Goal: Information Seeking & Learning: Learn about a topic

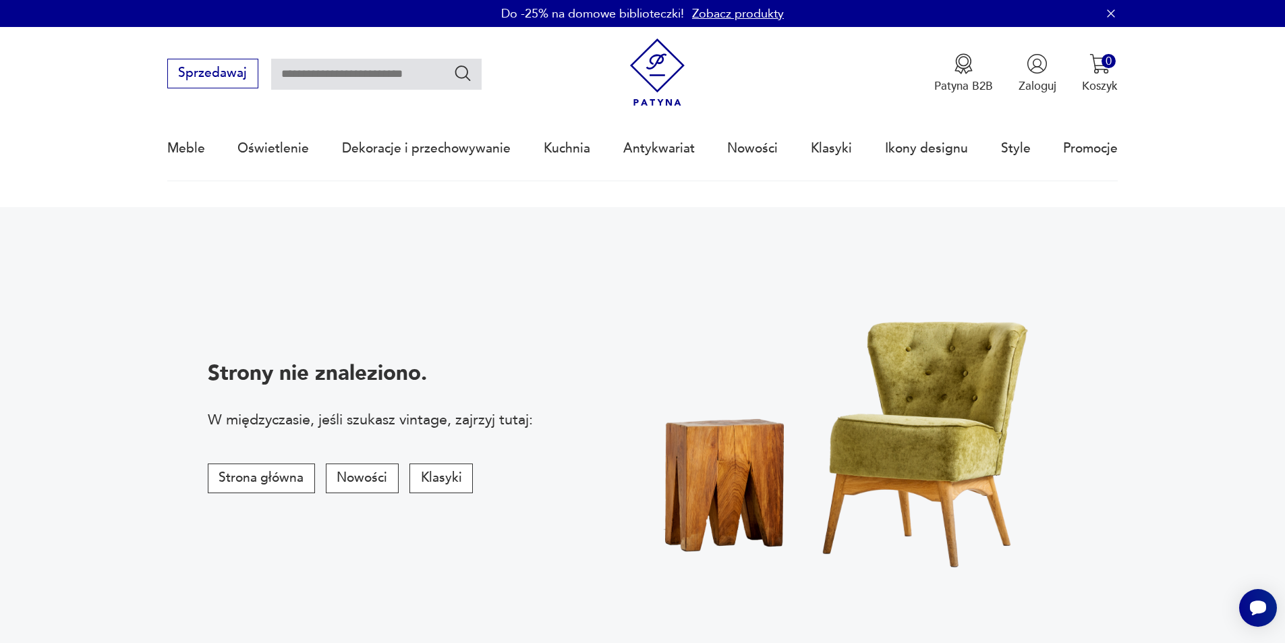
click at [382, 67] on input "text" at bounding box center [376, 74] width 210 height 31
type input "******"
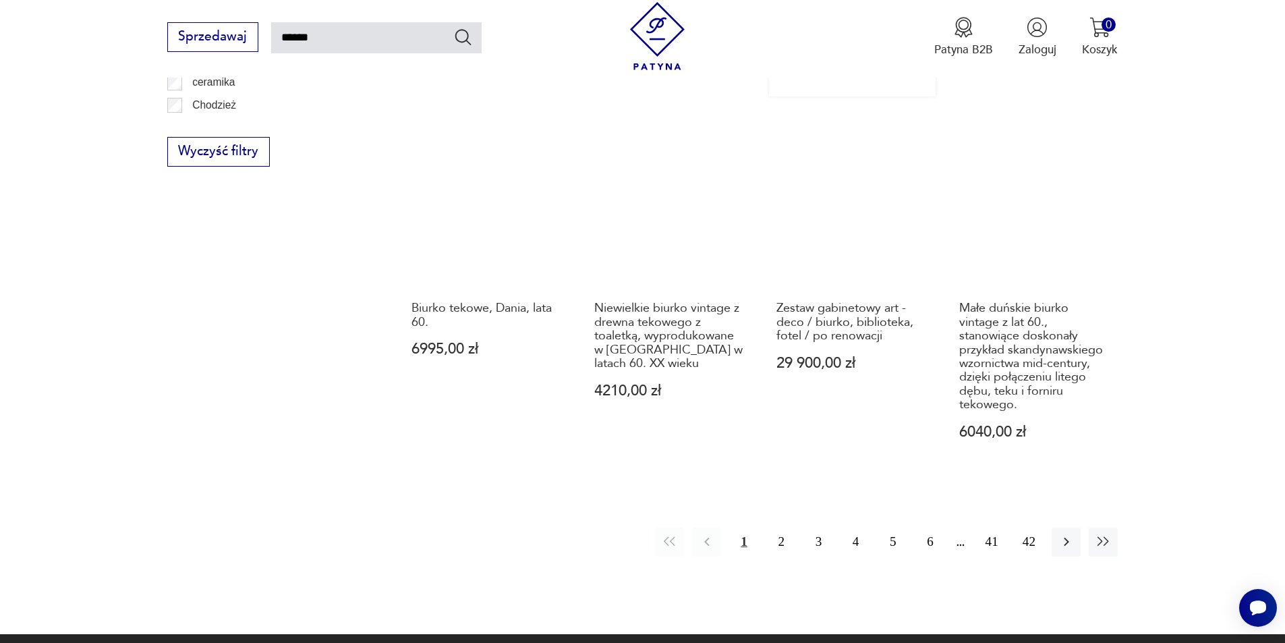
scroll to position [1157, 0]
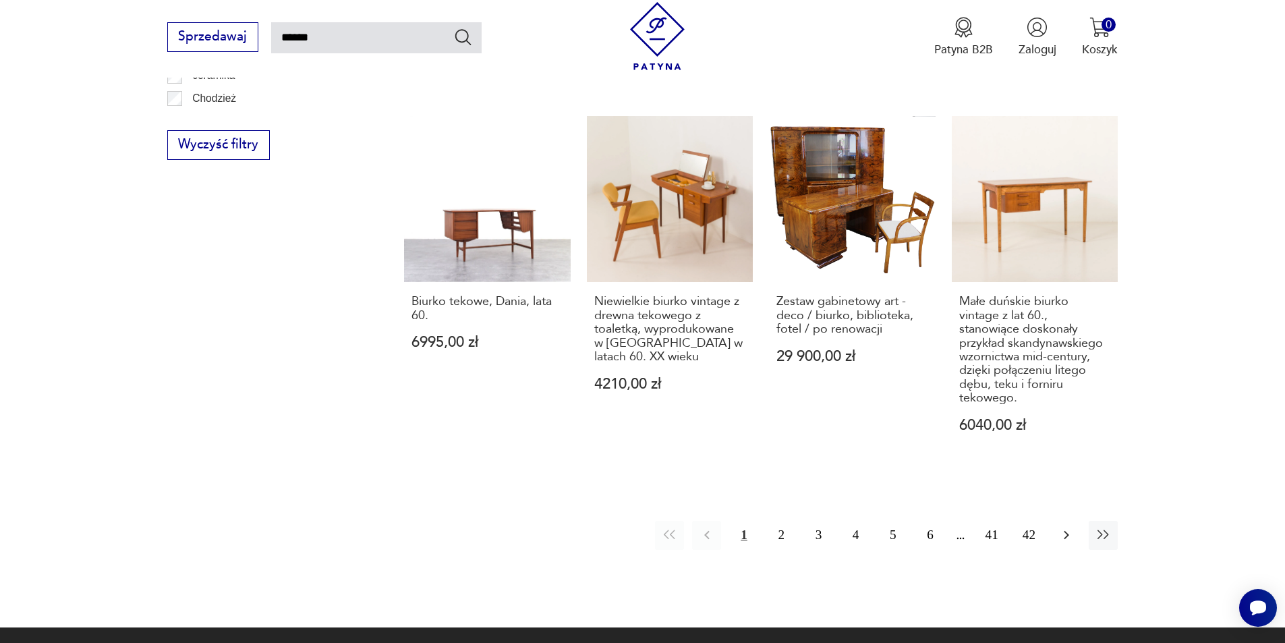
click at [1070, 527] on icon "button" at bounding box center [1066, 535] width 16 height 16
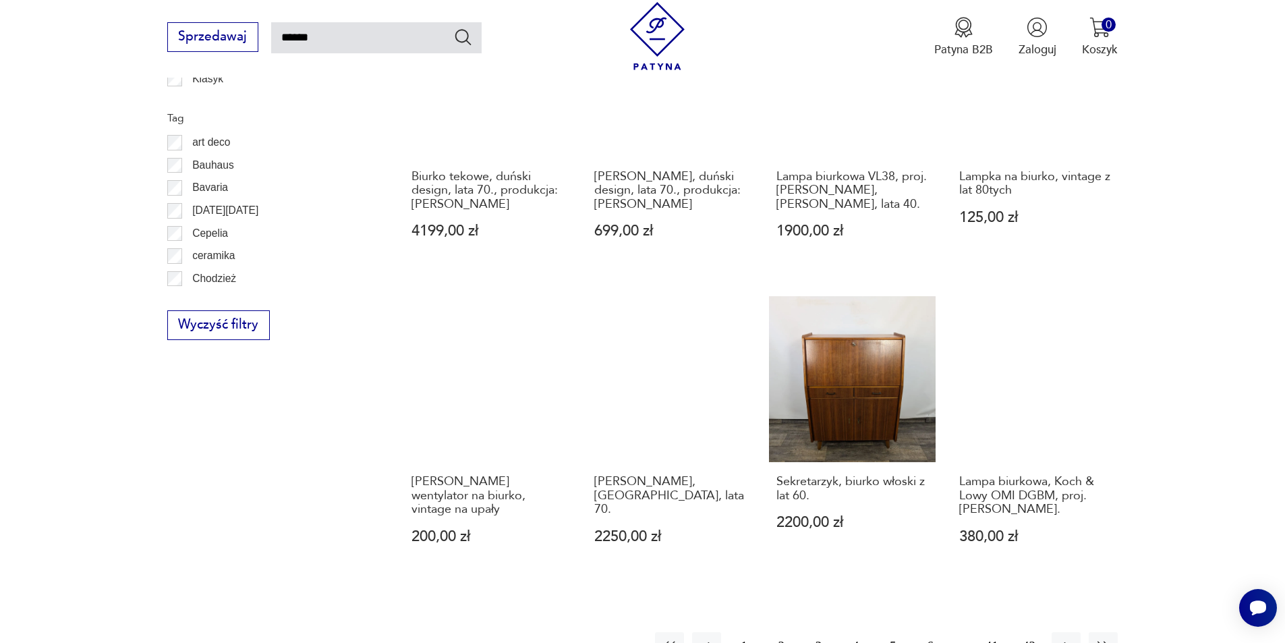
scroll to position [1157, 0]
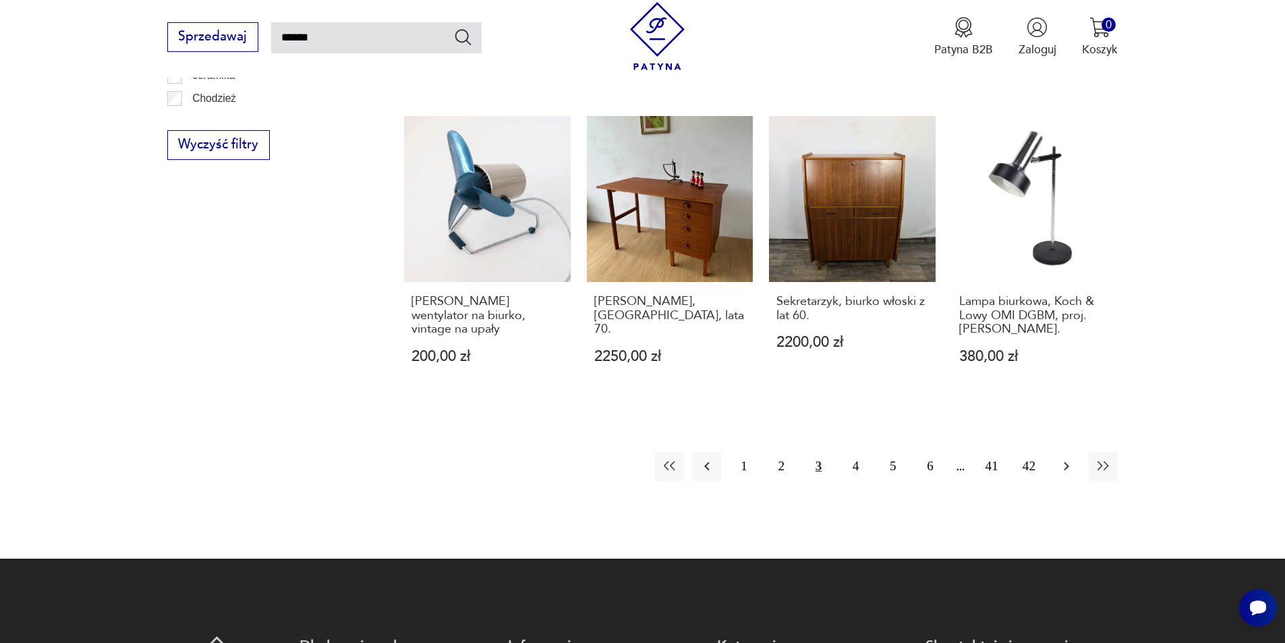
click at [1067, 462] on icon "button" at bounding box center [1065, 466] width 5 height 9
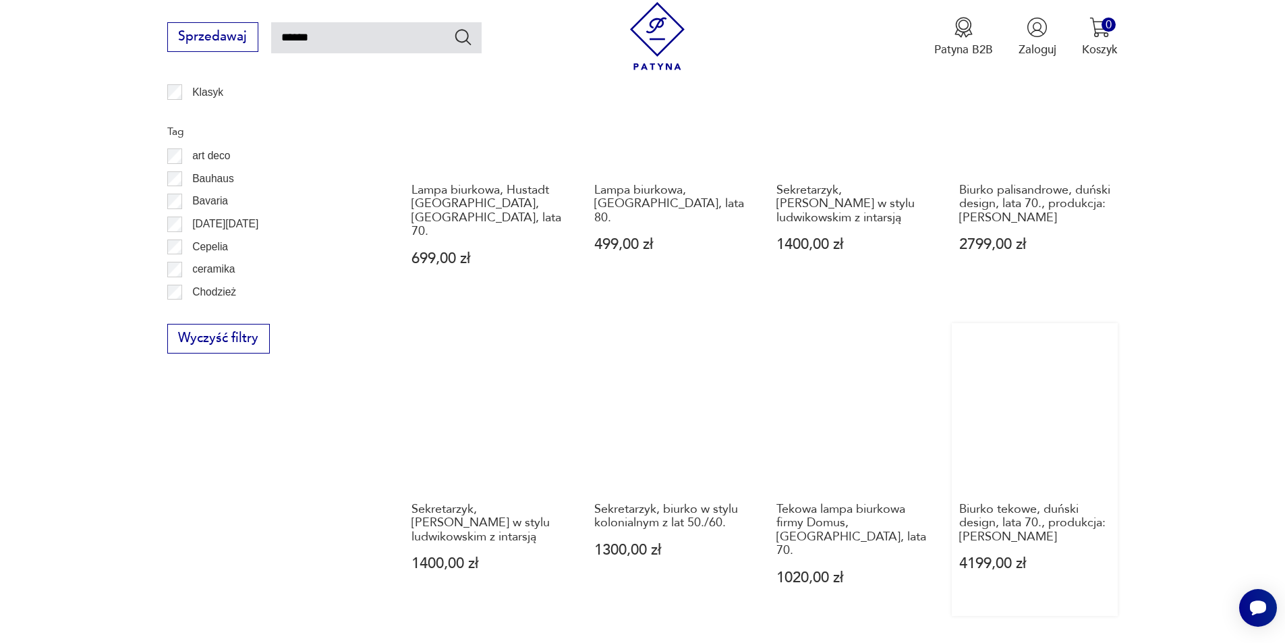
scroll to position [1157, 0]
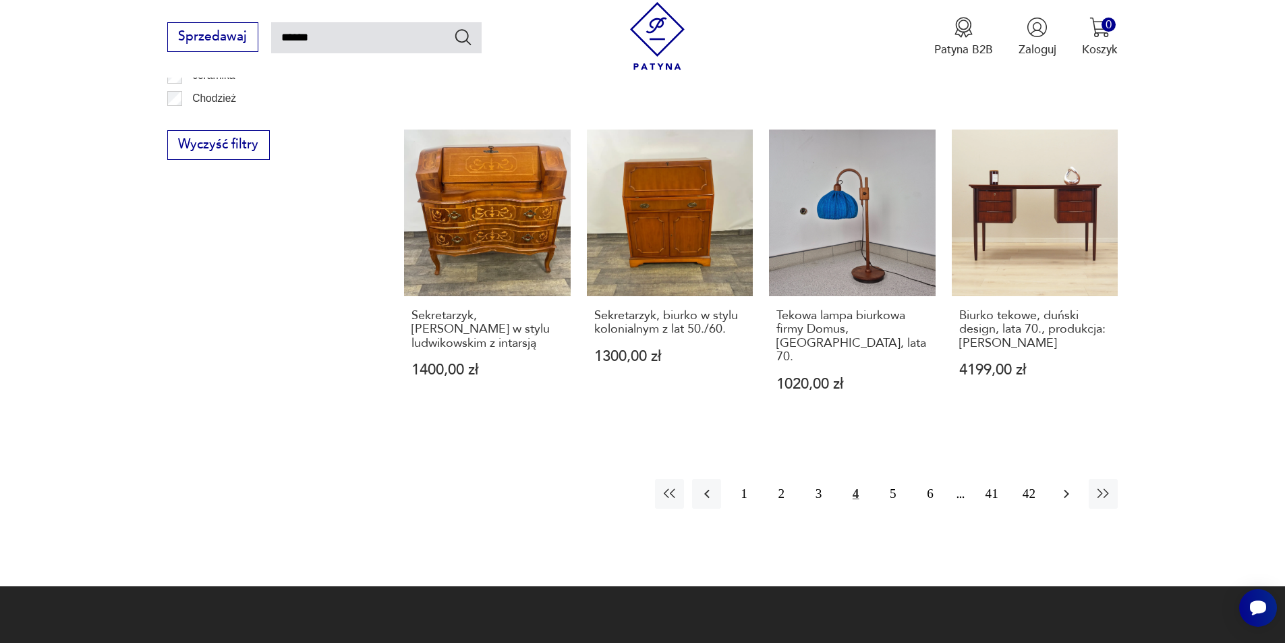
click at [1055, 479] on button "button" at bounding box center [1065, 493] width 29 height 29
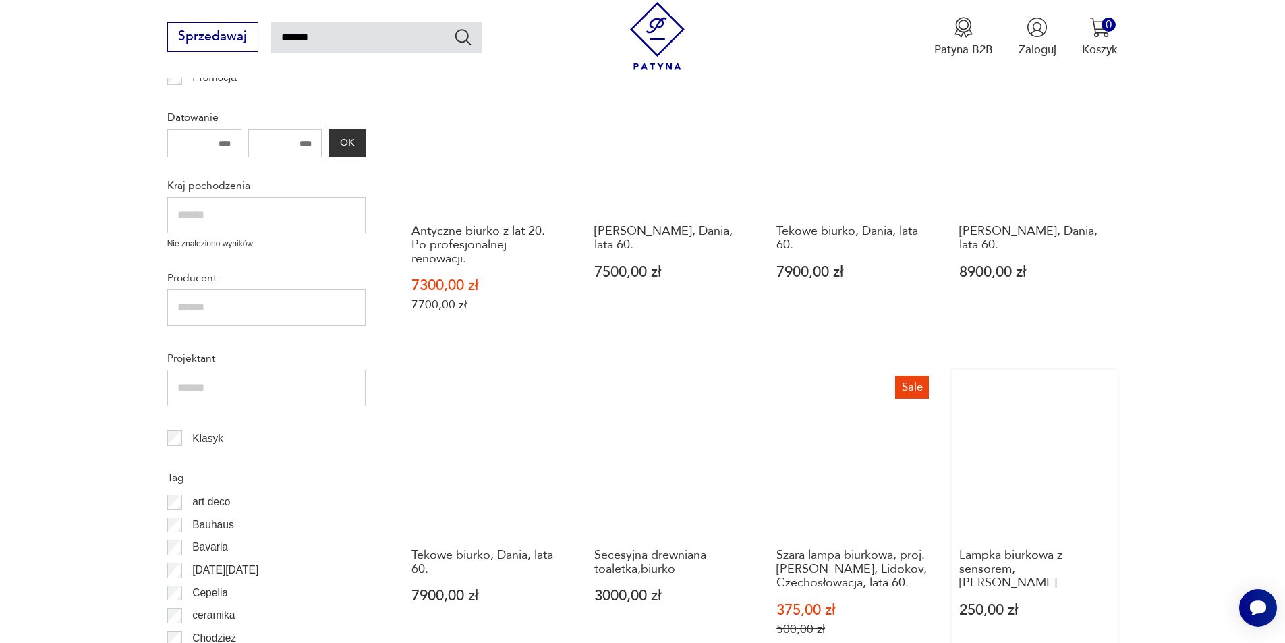
scroll to position [437, 0]
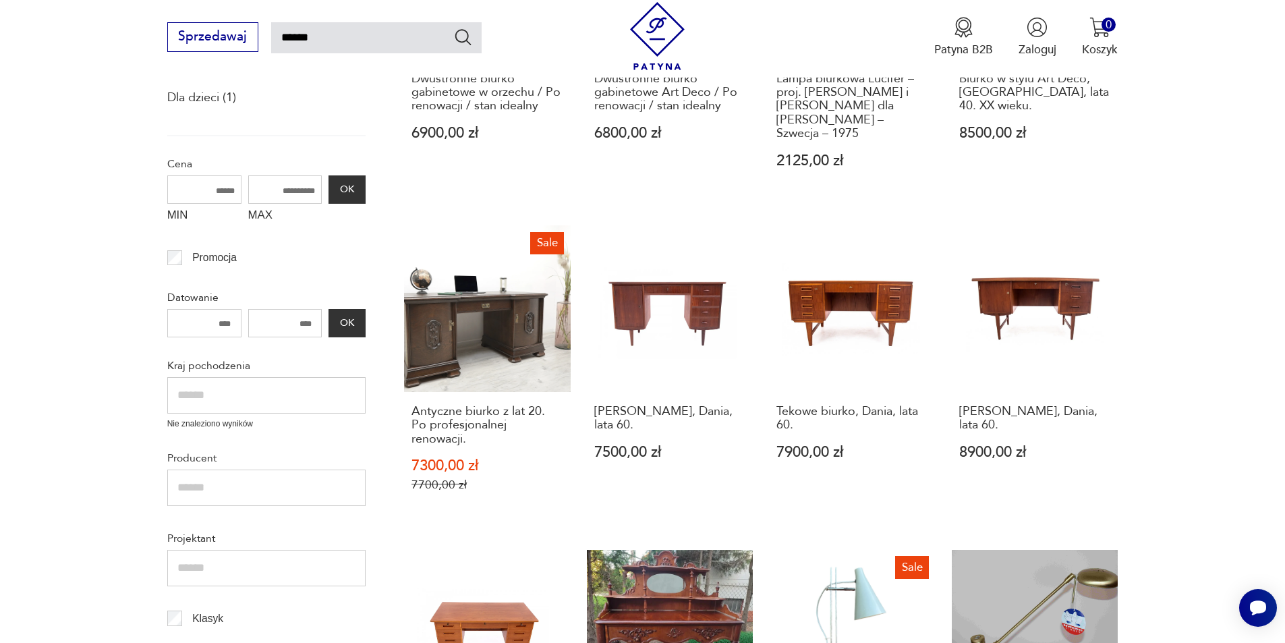
click at [293, 490] on input "text" at bounding box center [266, 487] width 198 height 36
click at [314, 326] on input "number" at bounding box center [285, 323] width 74 height 28
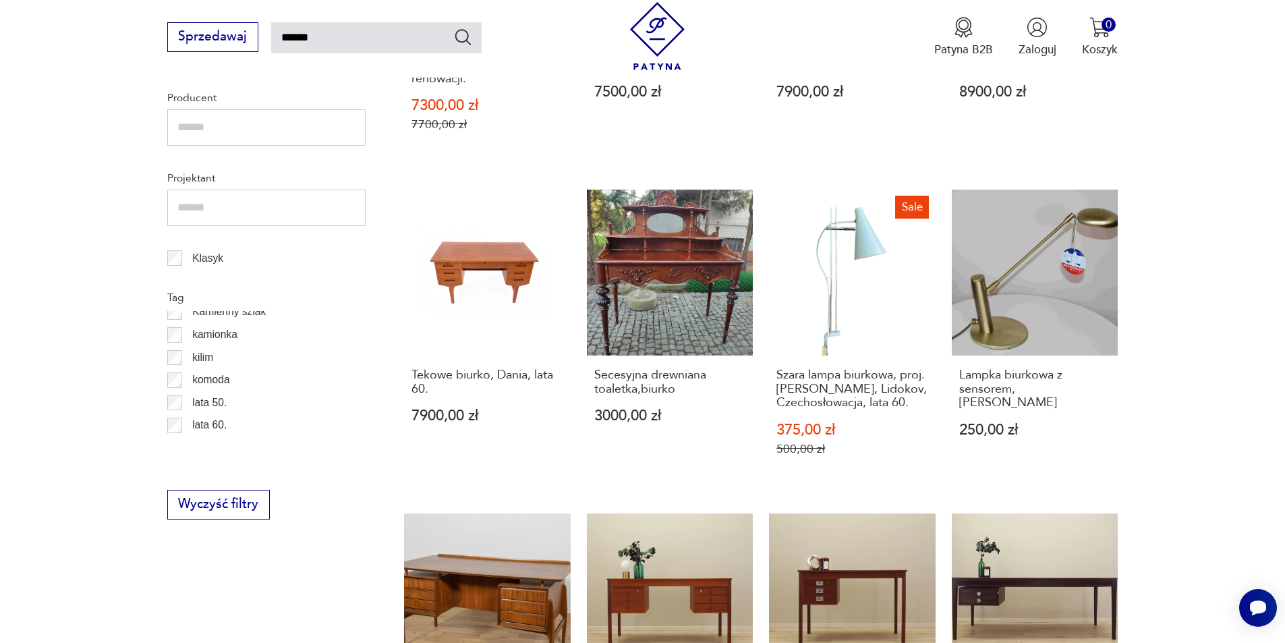
scroll to position [564, 0]
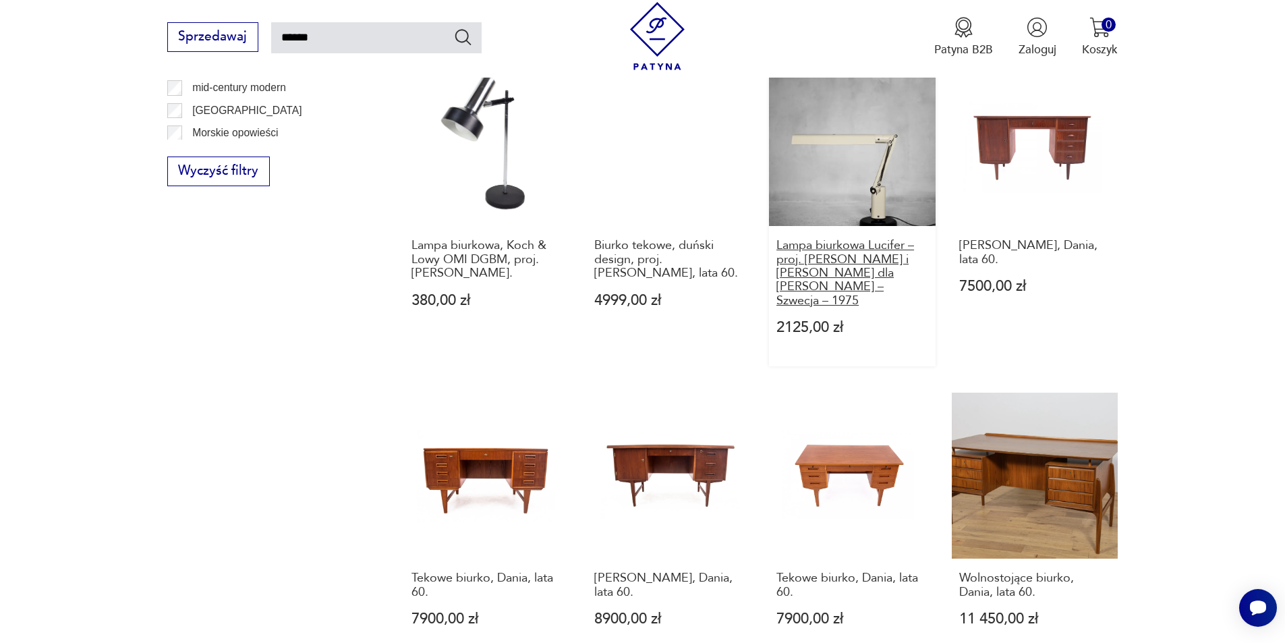
scroll to position [1157, 0]
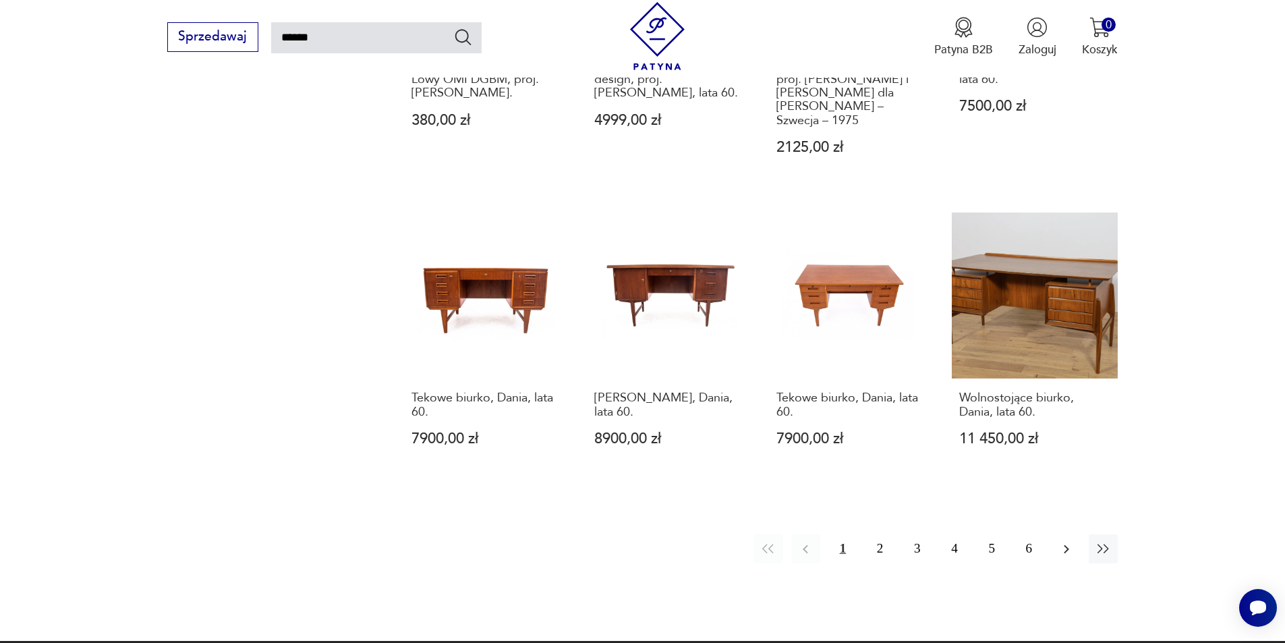
click at [1065, 541] on icon "button" at bounding box center [1066, 549] width 16 height 16
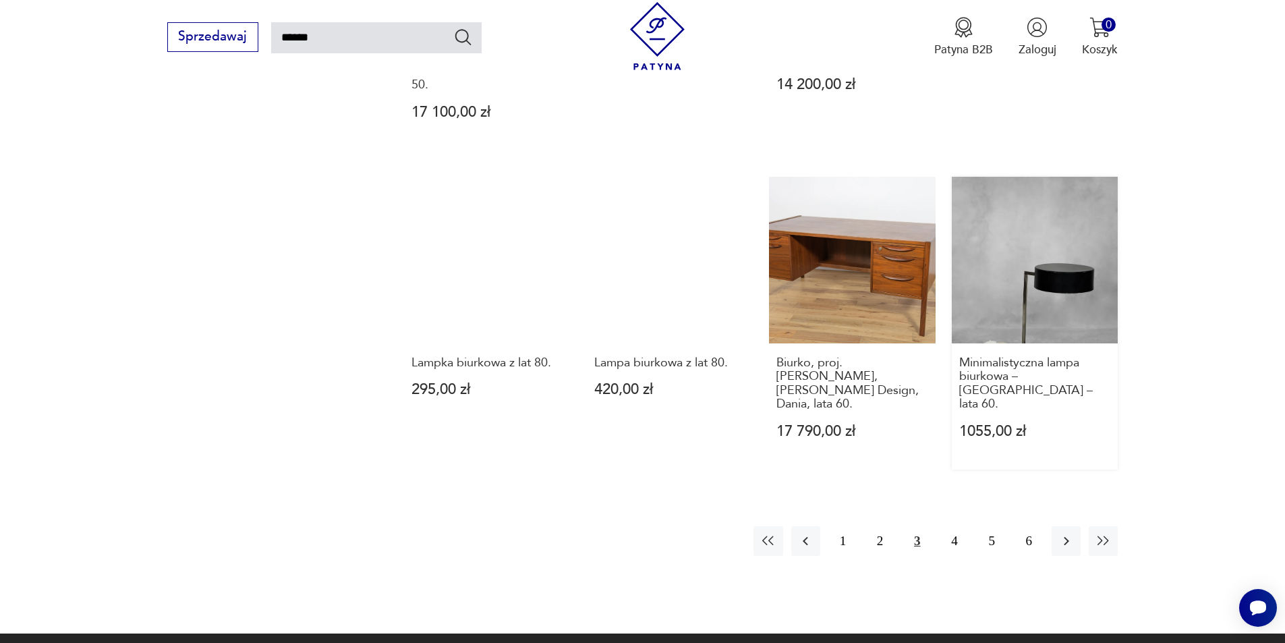
scroll to position [1157, 0]
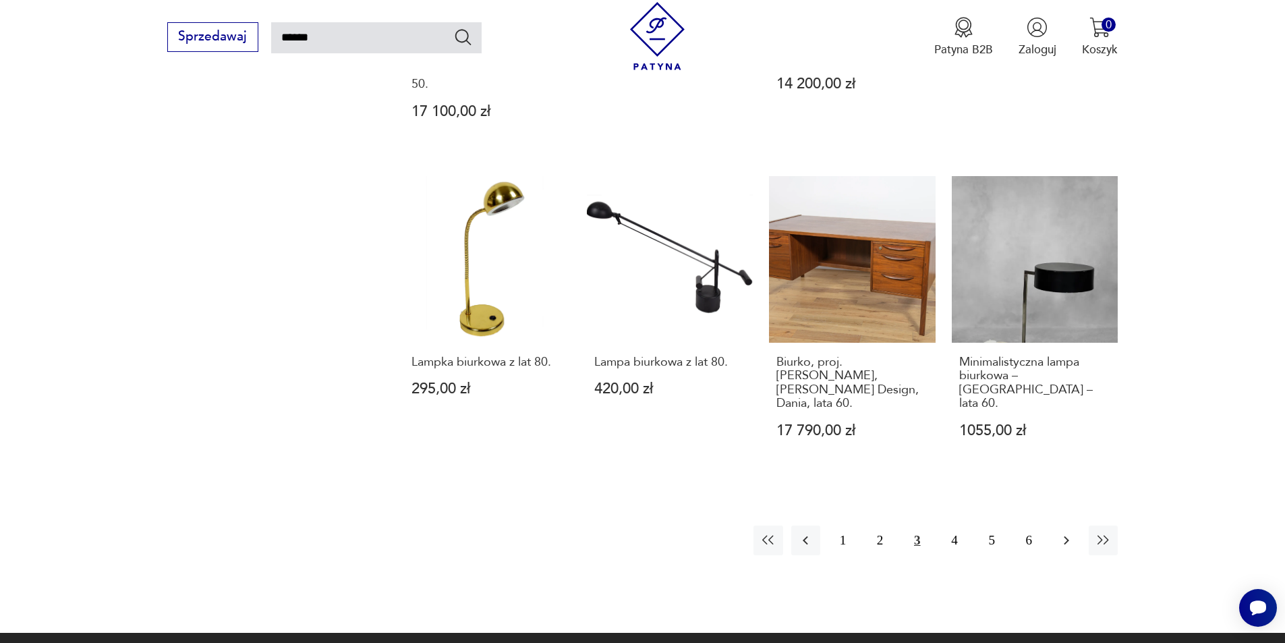
click at [1066, 532] on icon "button" at bounding box center [1066, 540] width 16 height 16
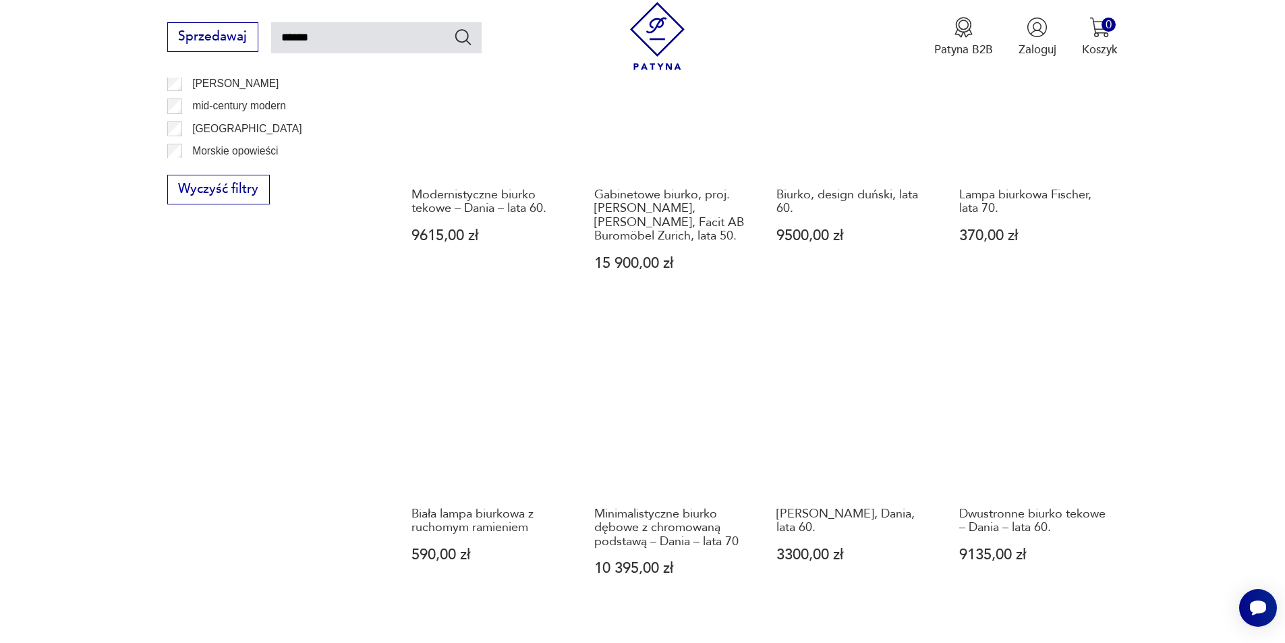
scroll to position [1157, 0]
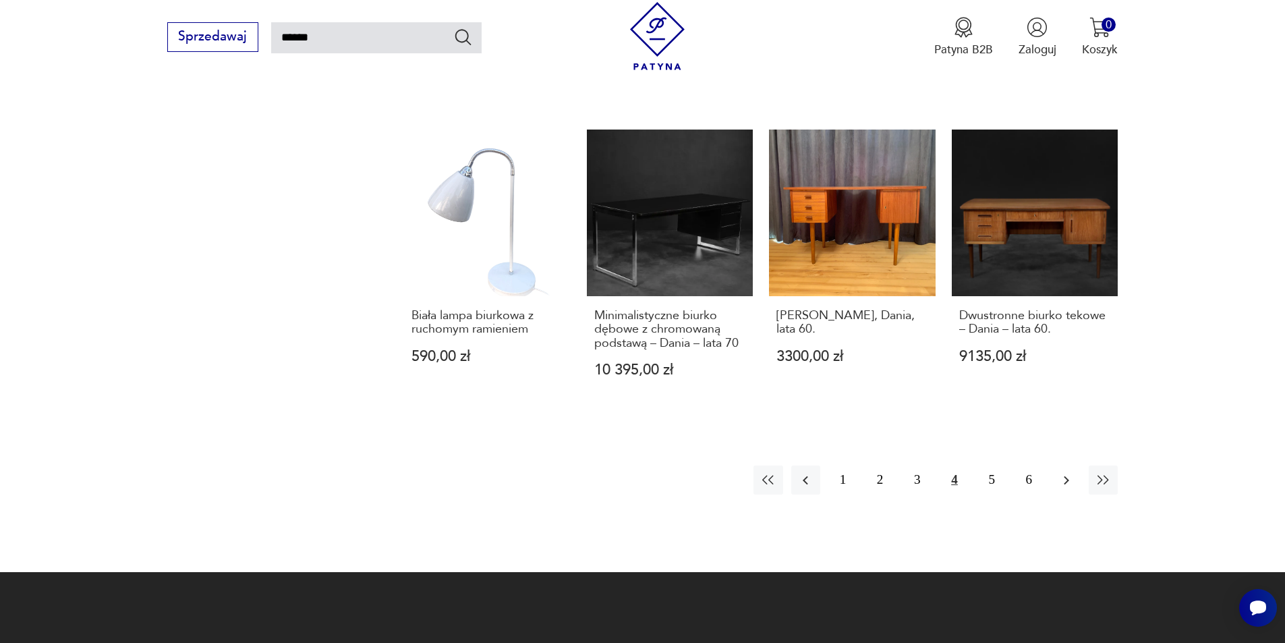
click at [1061, 472] on icon "button" at bounding box center [1066, 480] width 16 height 16
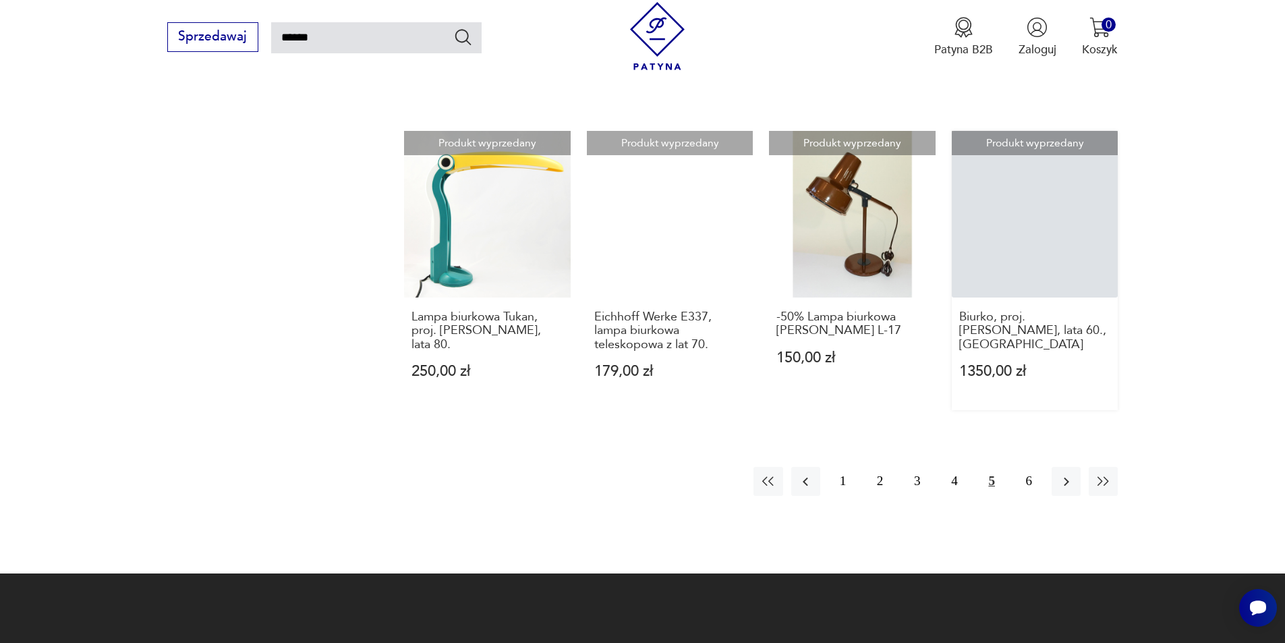
scroll to position [1157, 0]
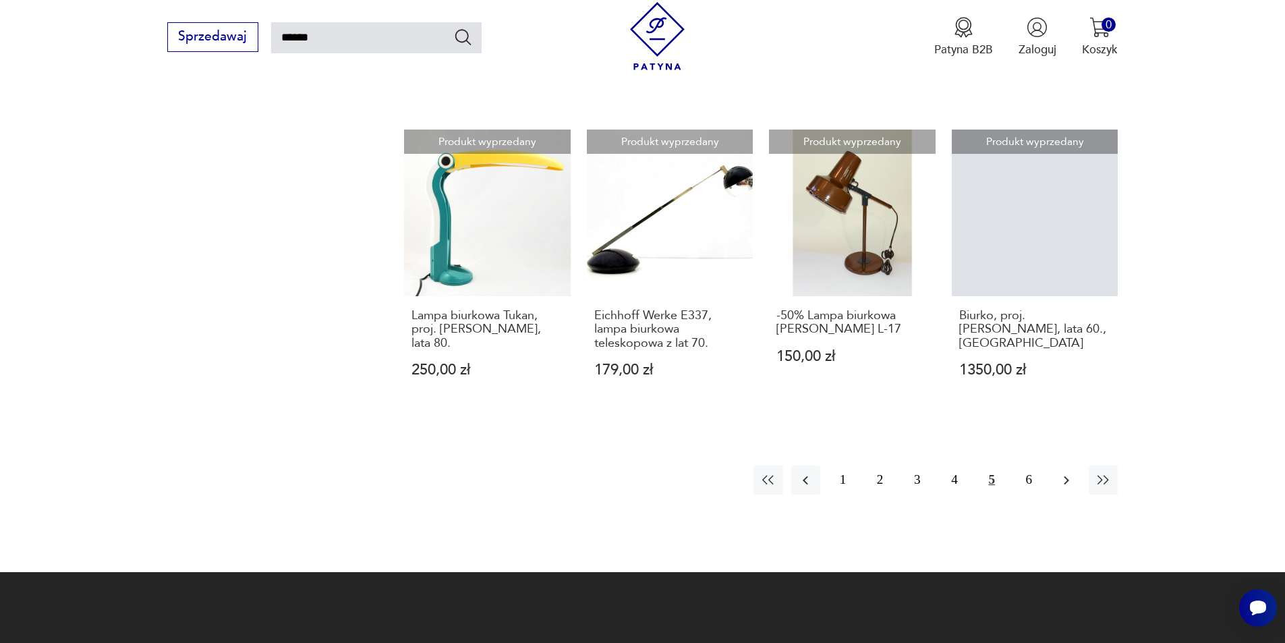
click at [1065, 475] on icon "button" at bounding box center [1065, 479] width 5 height 9
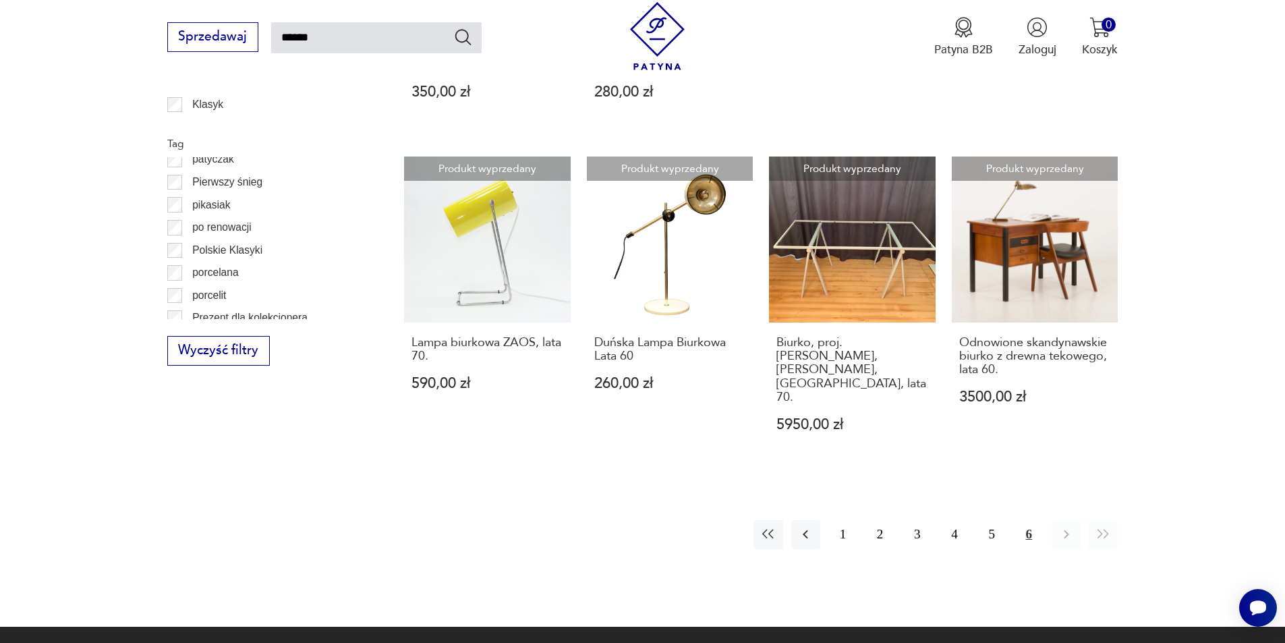
scroll to position [859, 0]
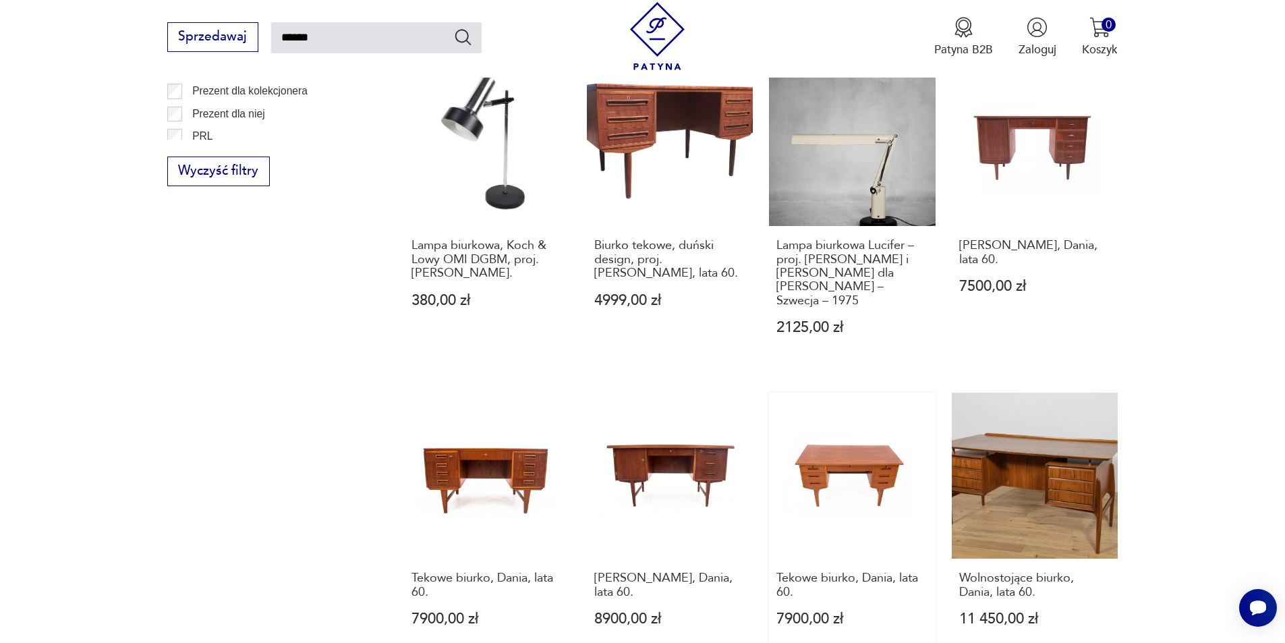
scroll to position [1157, 0]
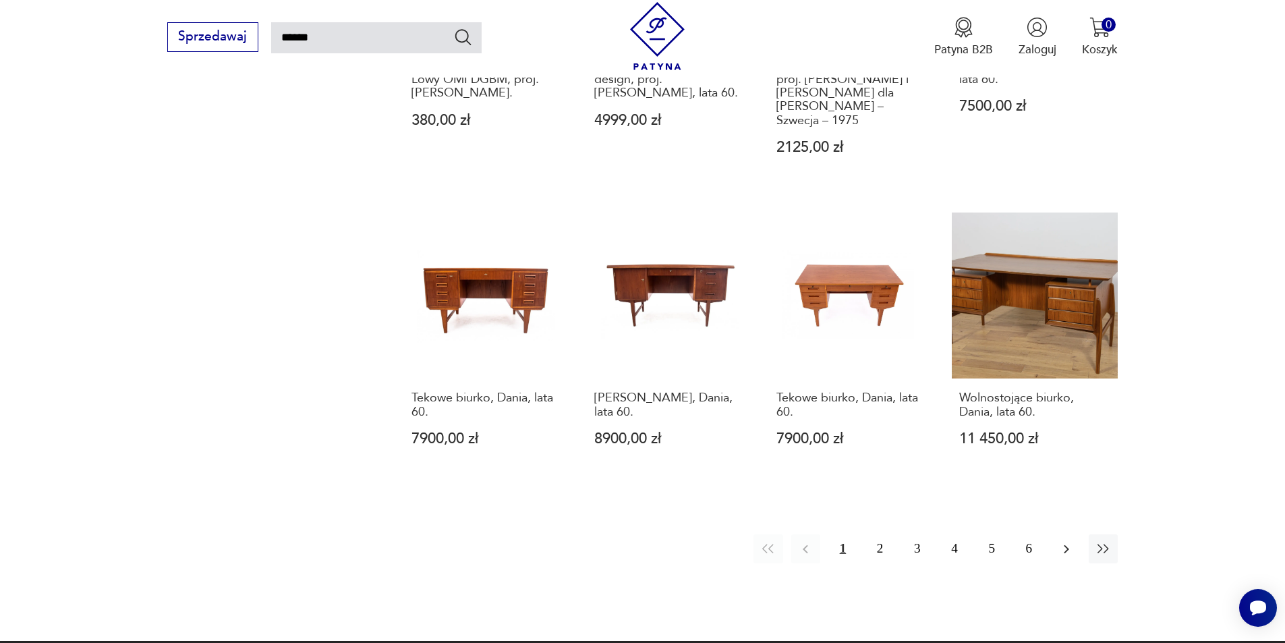
click at [1069, 541] on icon "button" at bounding box center [1066, 549] width 16 height 16
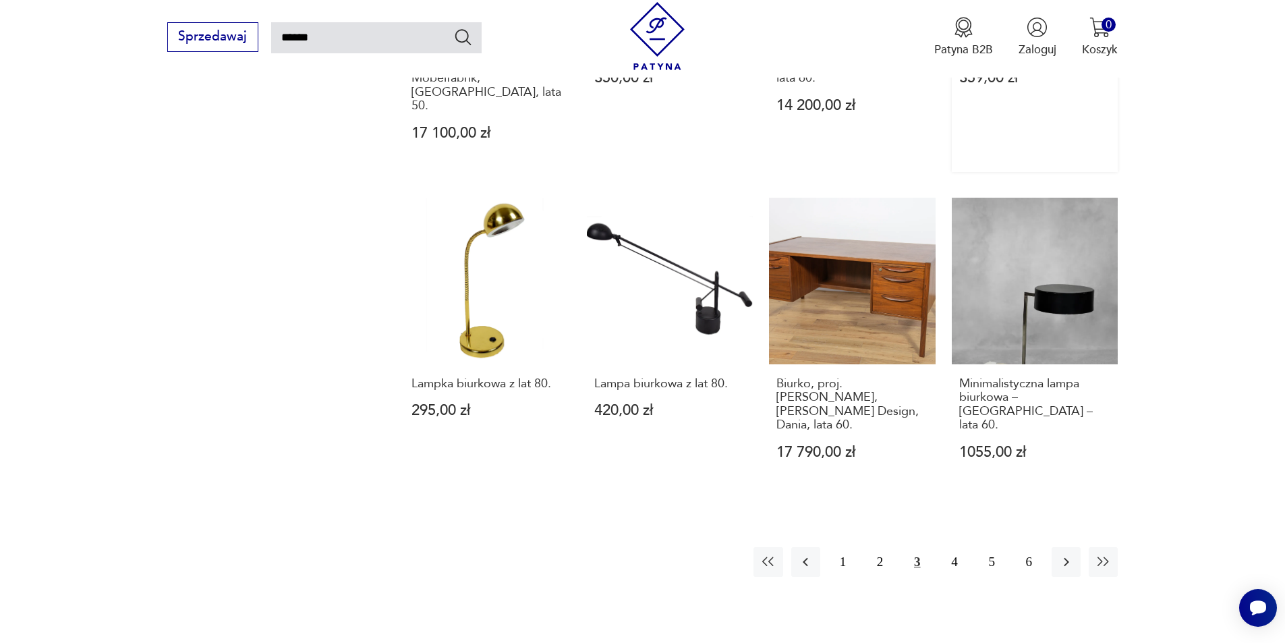
scroll to position [1157, 0]
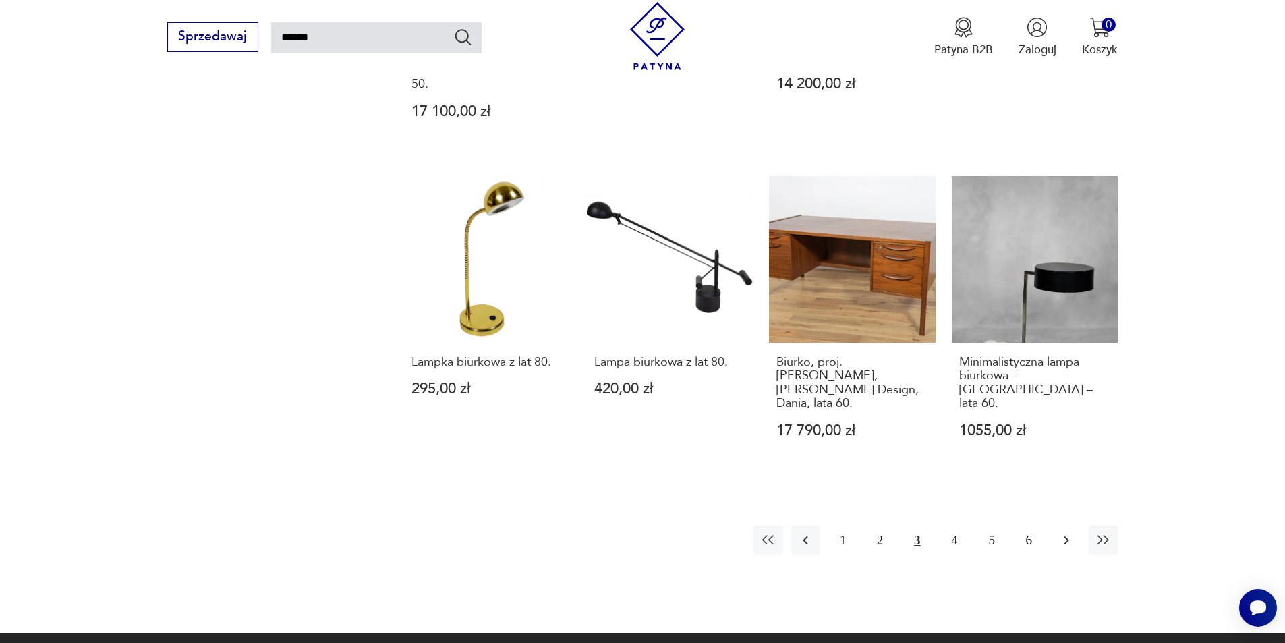
click at [1065, 532] on icon "button" at bounding box center [1066, 540] width 16 height 16
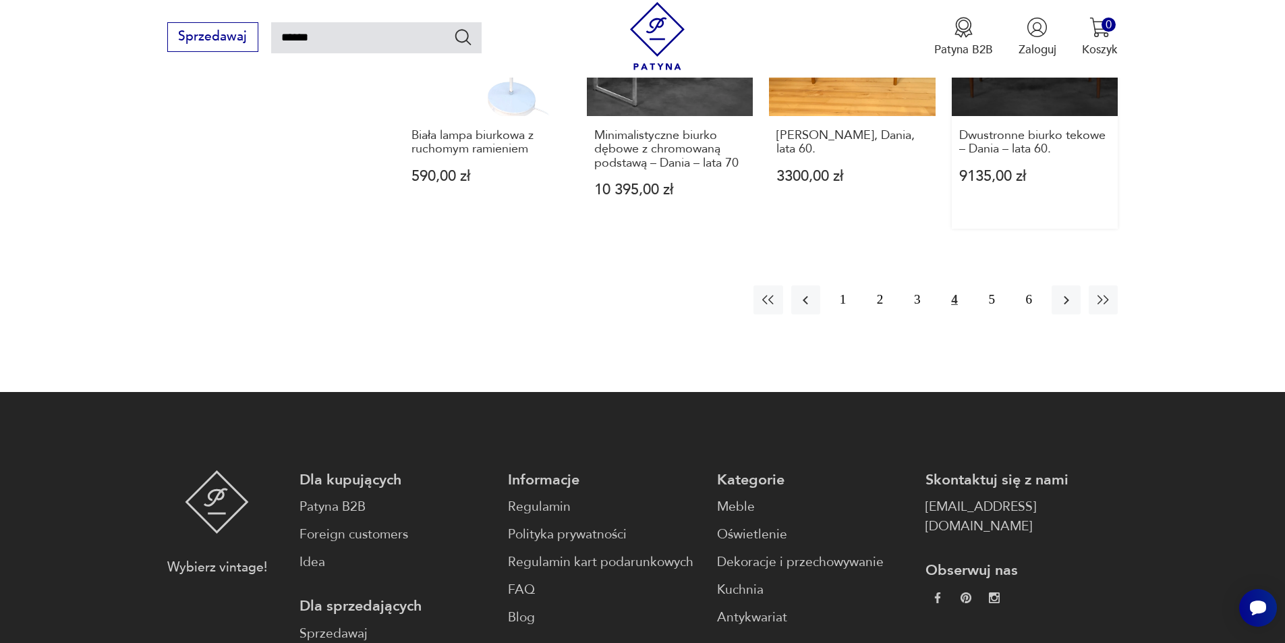
scroll to position [1157, 0]
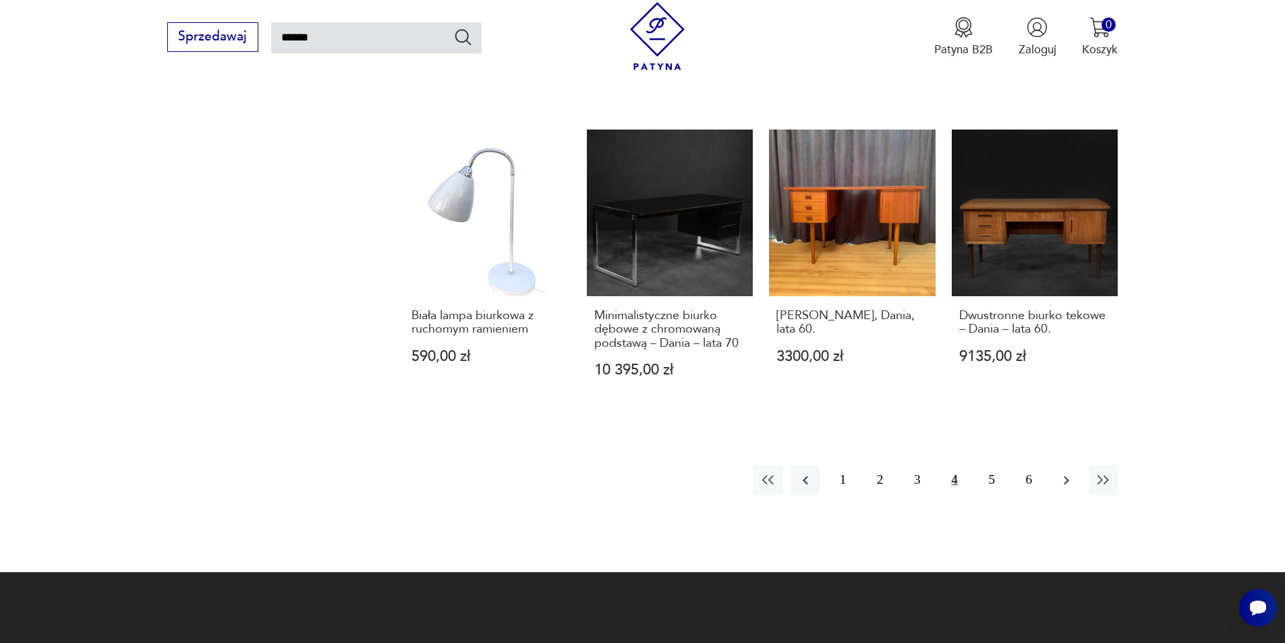
click at [1067, 472] on icon "button" at bounding box center [1066, 480] width 16 height 16
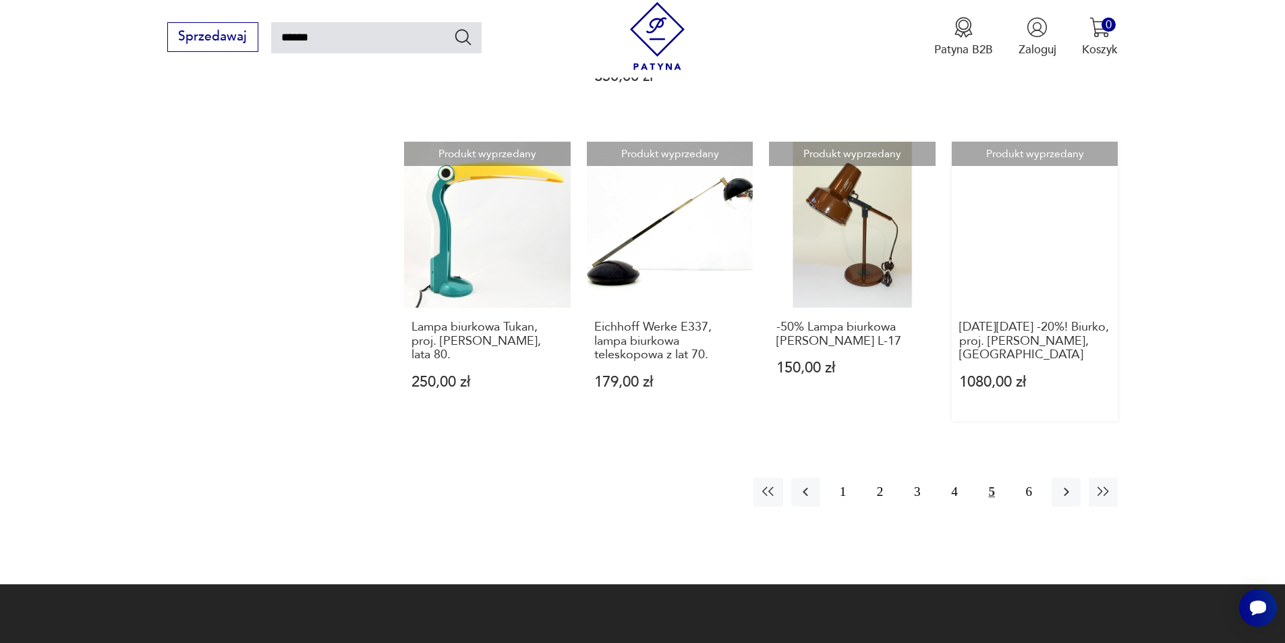
scroll to position [1157, 0]
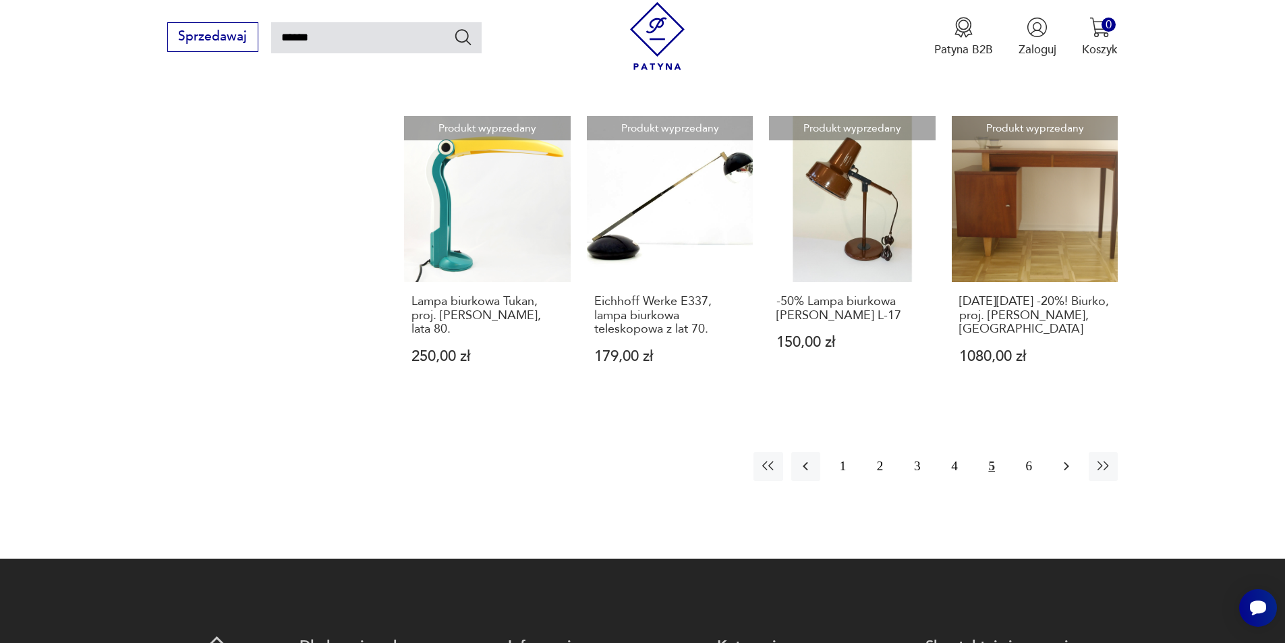
click at [1066, 458] on icon "button" at bounding box center [1066, 466] width 16 height 16
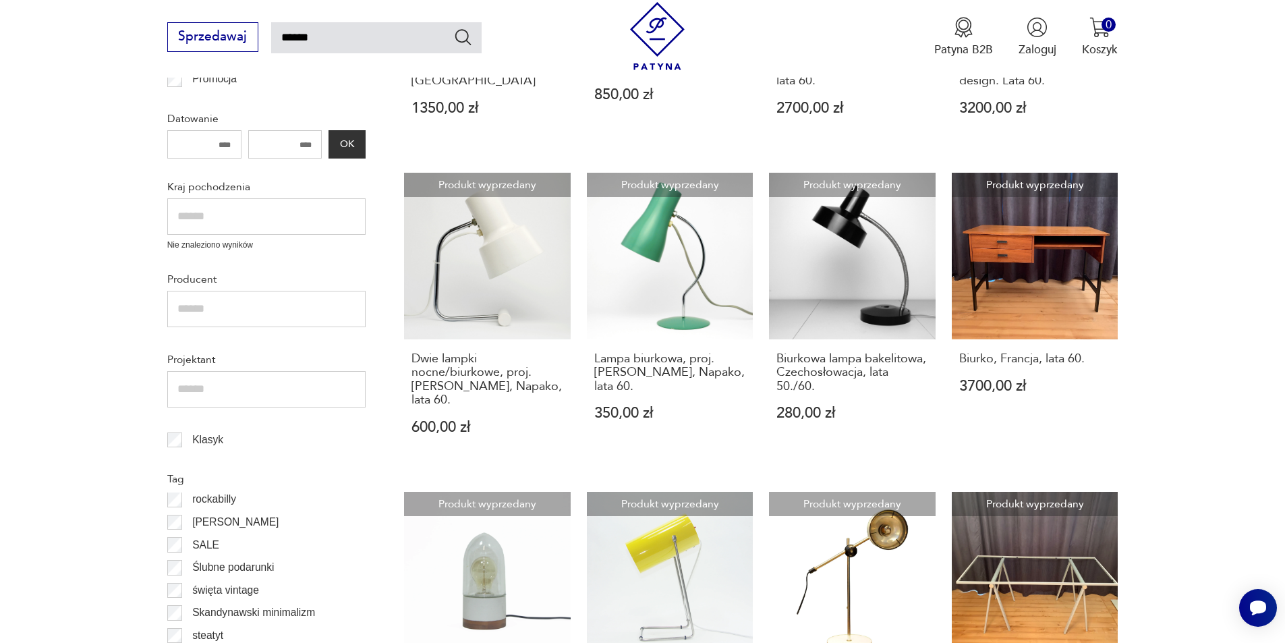
scroll to position [437, 0]
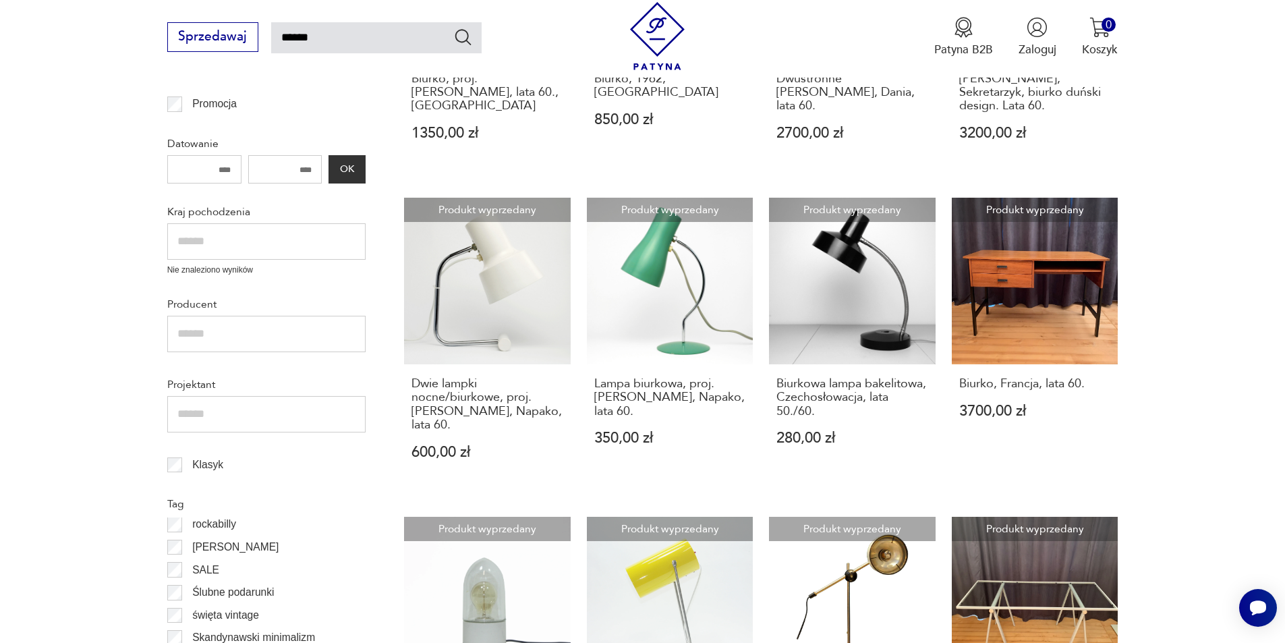
click at [226, 332] on input "text" at bounding box center [266, 334] width 198 height 36
paste input "**********"
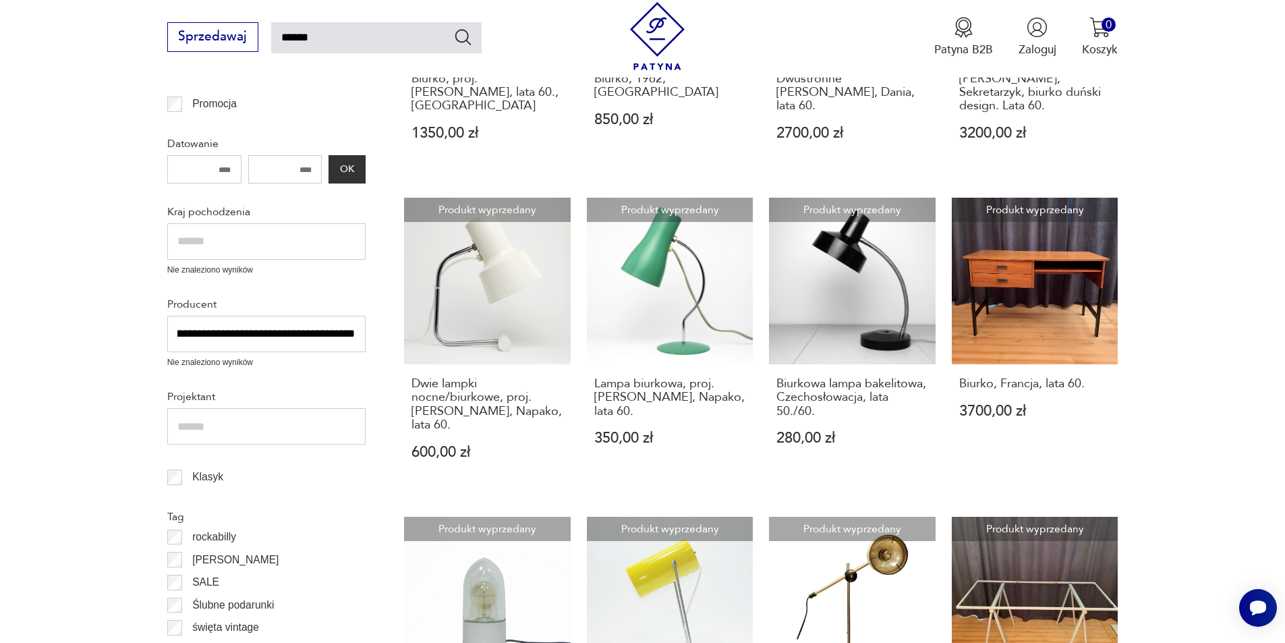
scroll to position [0, 125]
click at [239, 338] on input "**********" at bounding box center [266, 334] width 198 height 36
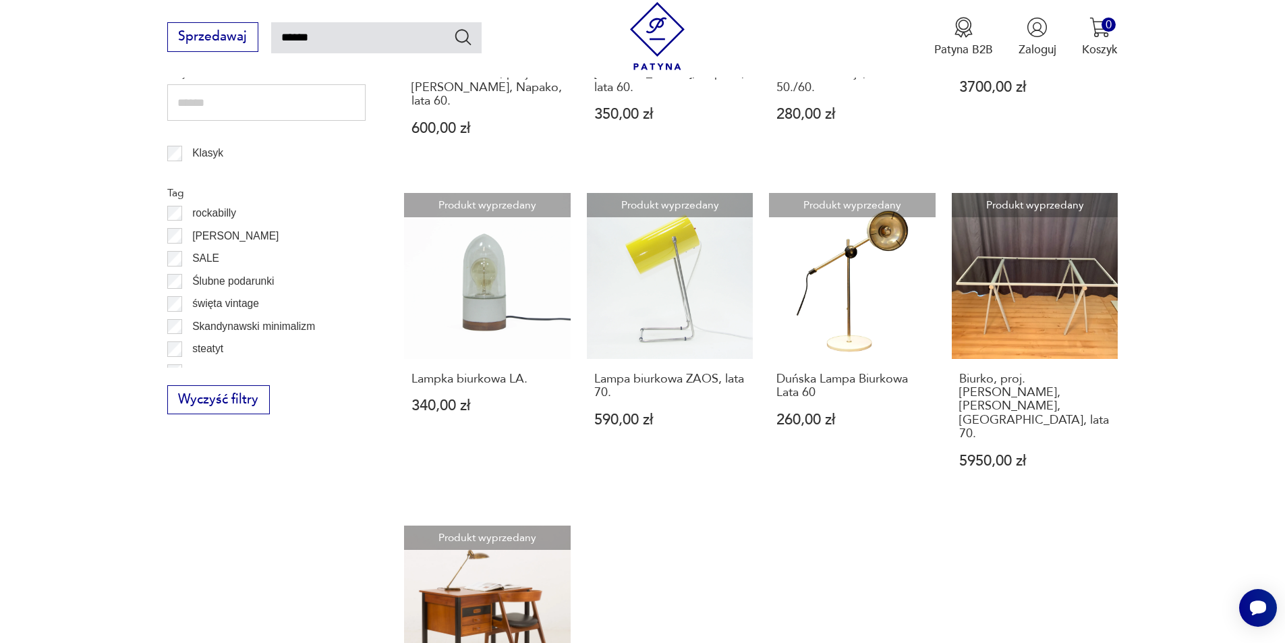
scroll to position [797, 0]
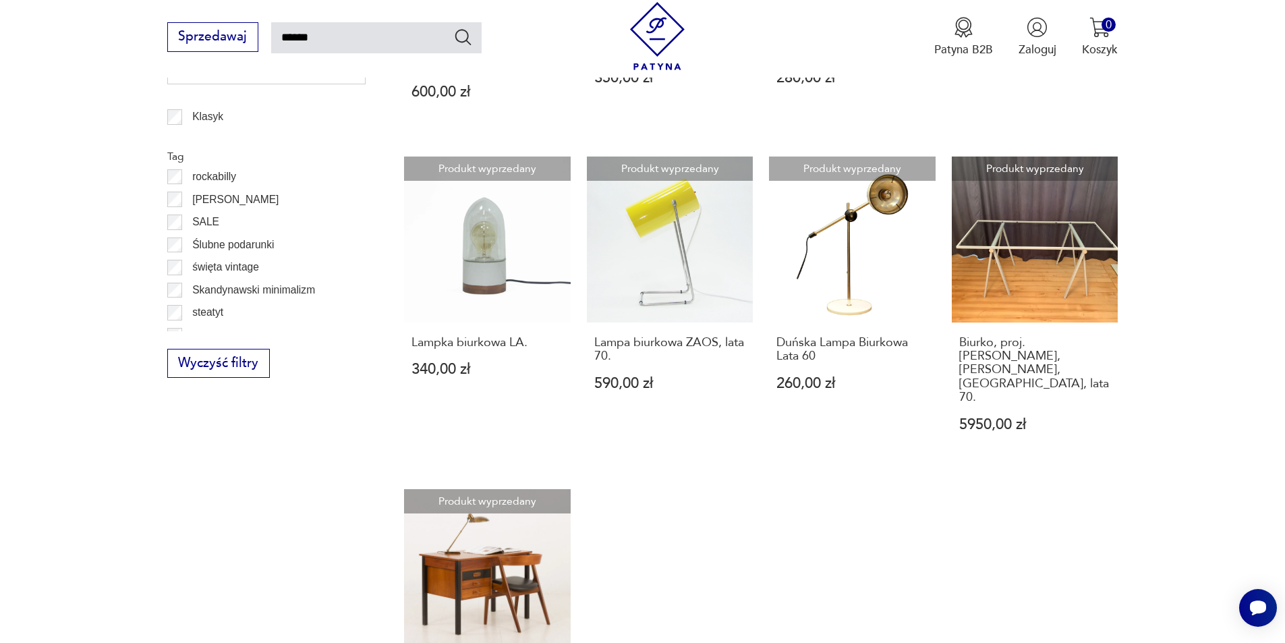
type input "**********"
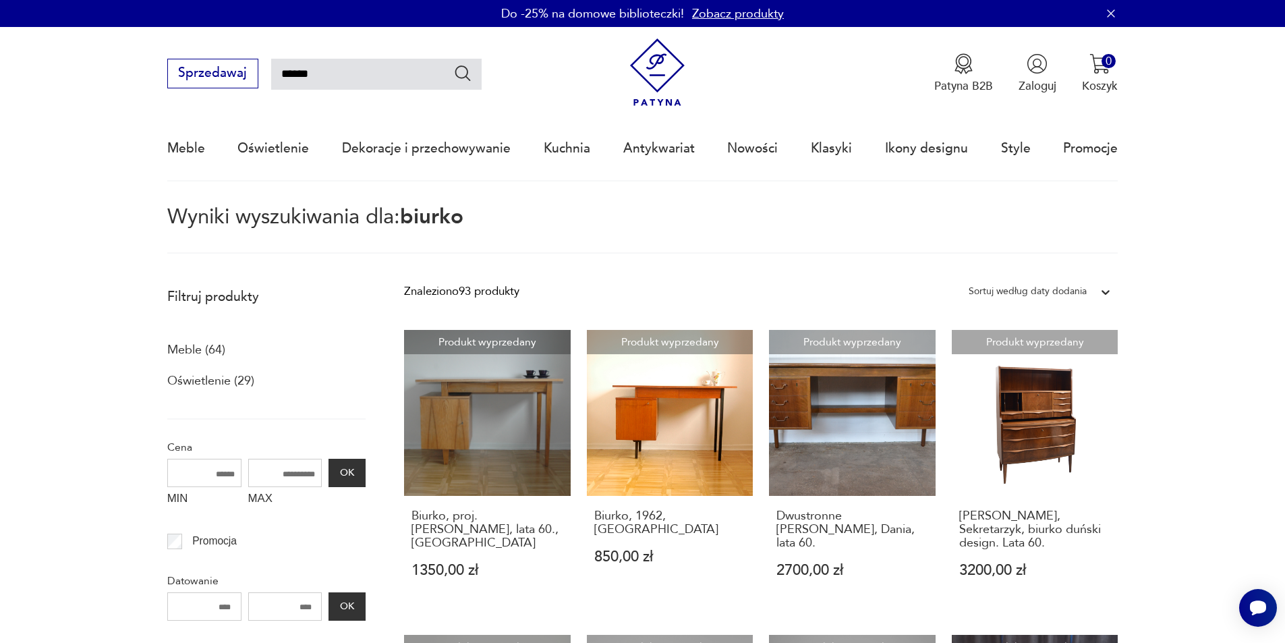
click at [349, 78] on input "******" at bounding box center [376, 74] width 210 height 31
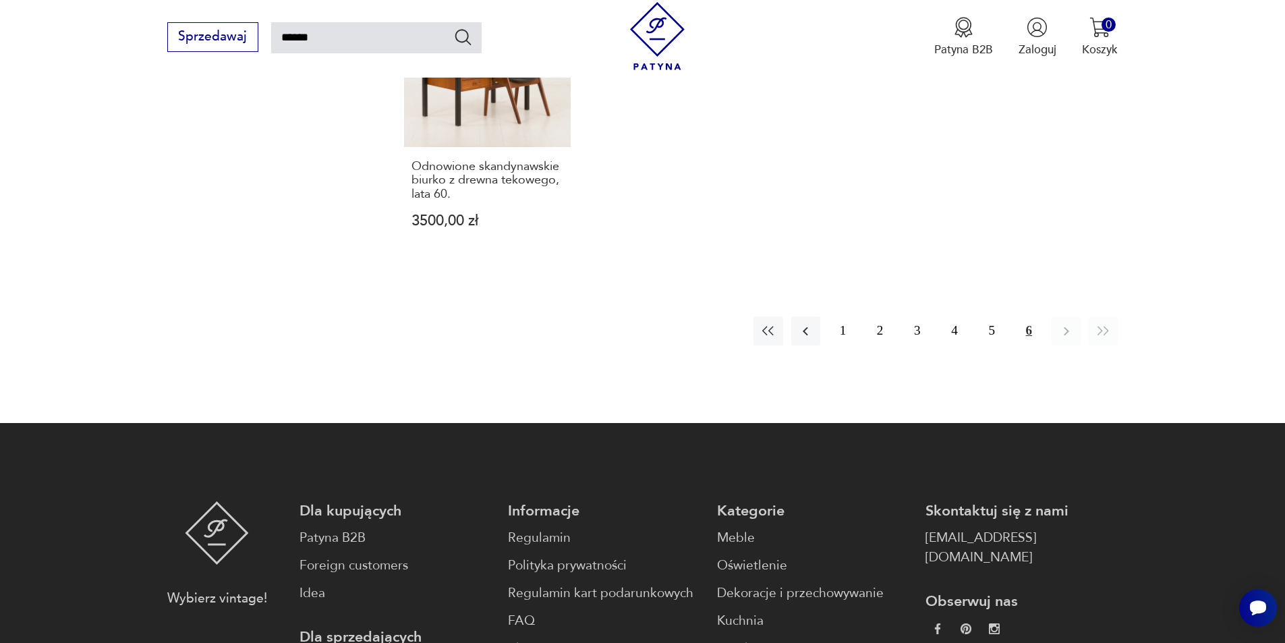
scroll to position [1171, 0]
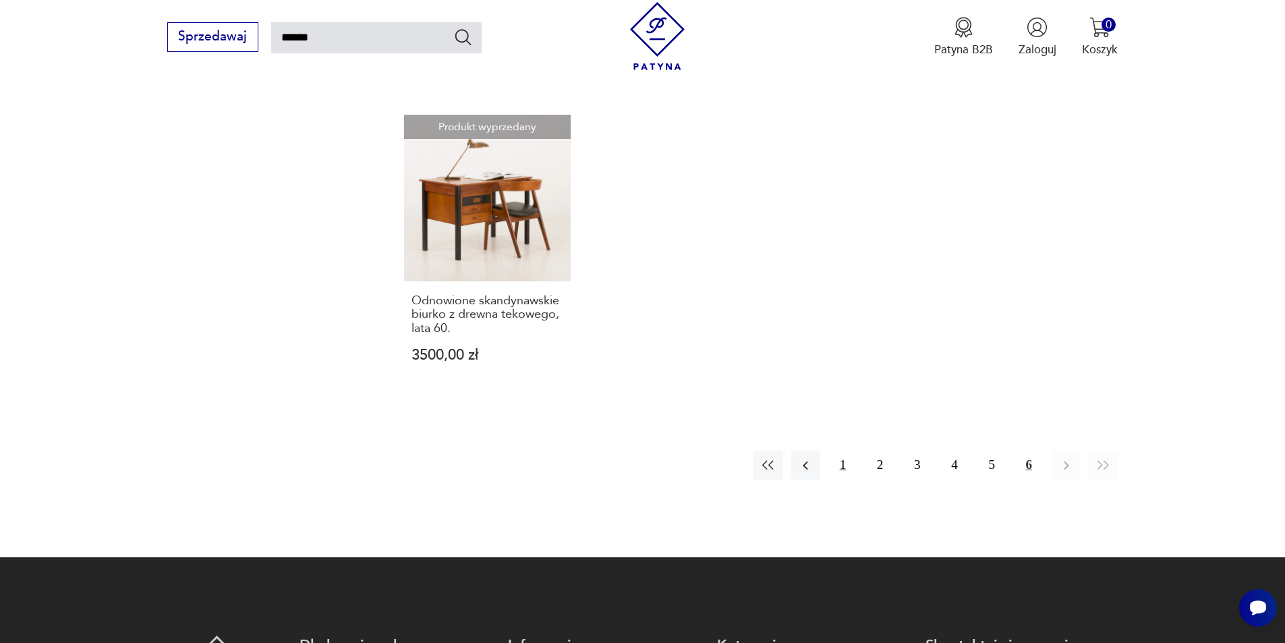
click at [843, 450] on button "1" at bounding box center [842, 464] width 29 height 29
click at [883, 450] on button "2" at bounding box center [879, 464] width 29 height 29
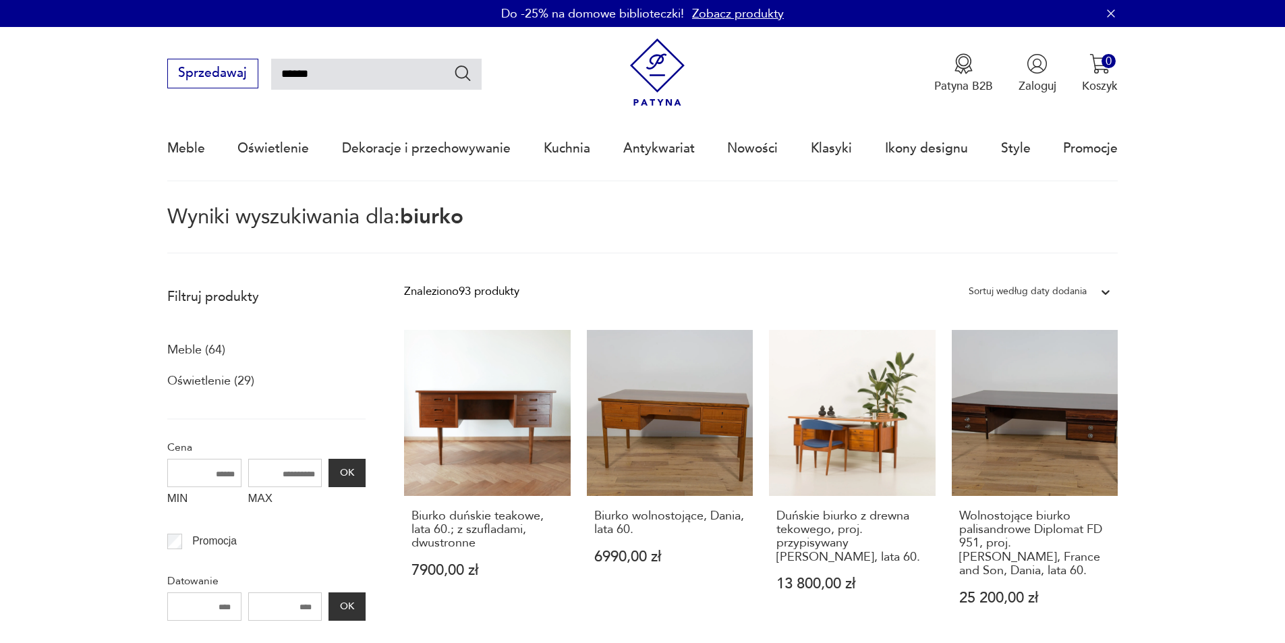
click at [658, 78] on img at bounding box center [657, 72] width 68 height 68
